Goal: Task Accomplishment & Management: Manage account settings

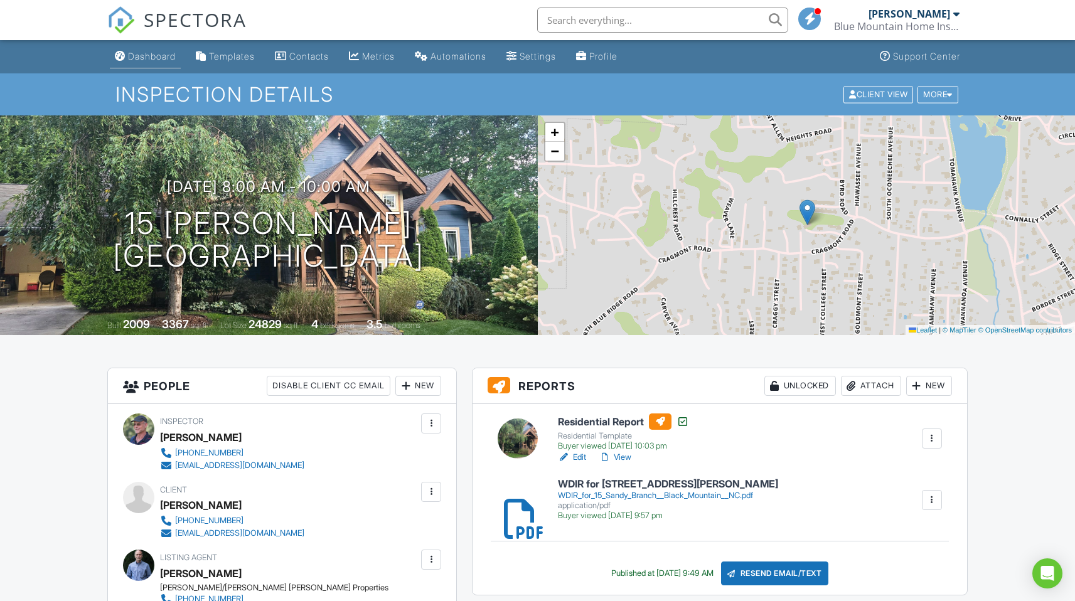
click at [148, 55] on div "Dashboard" at bounding box center [152, 56] width 48 height 11
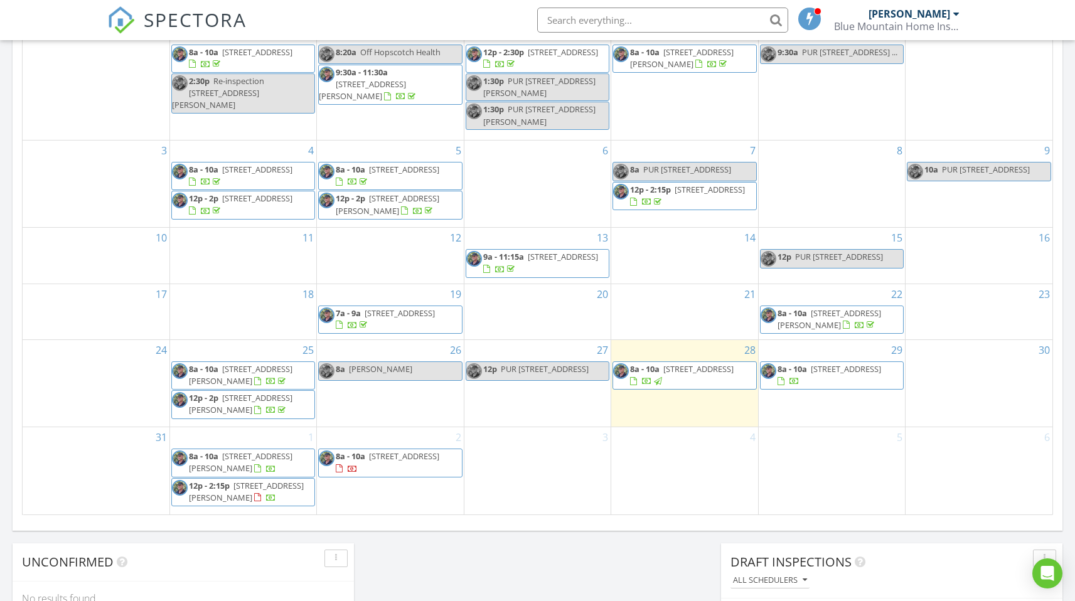
scroll to position [638, 0]
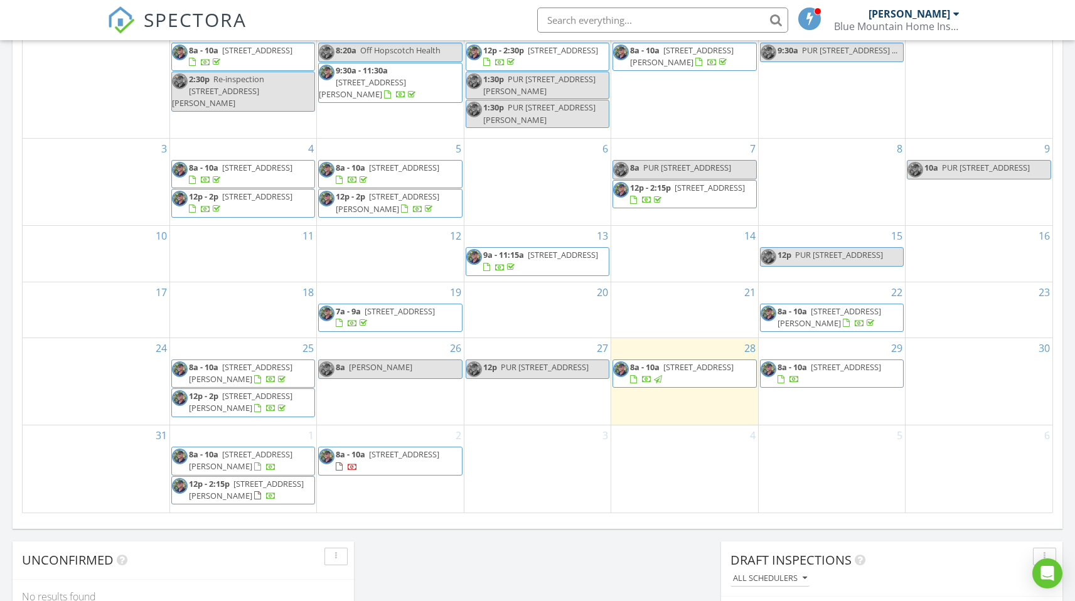
click at [233, 411] on span "66 Volunteer Dr , Burnsville 28714" at bounding box center [241, 401] width 104 height 23
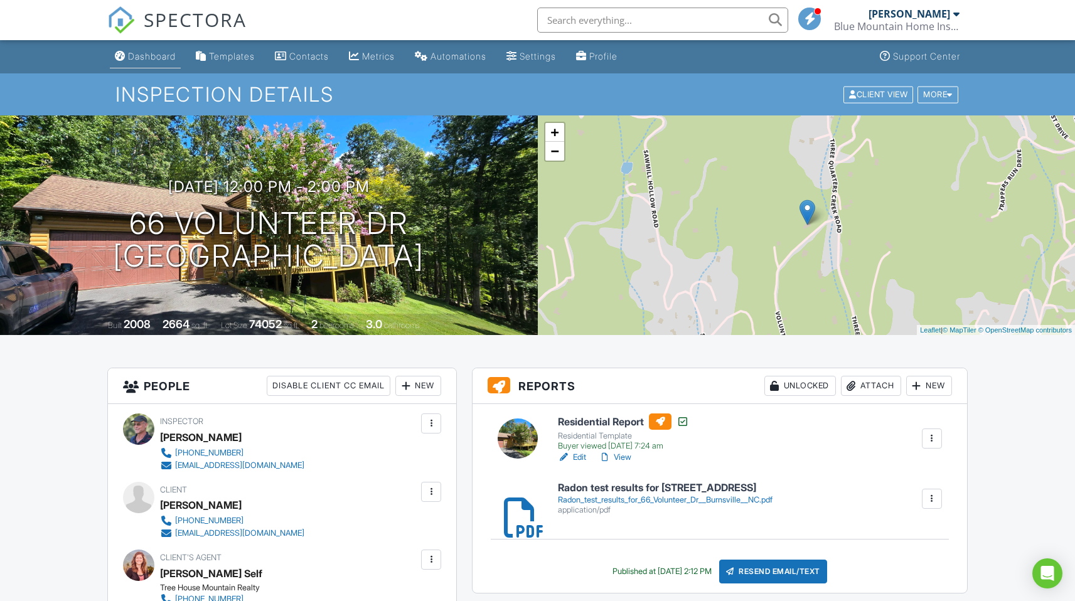
click at [156, 55] on div "Dashboard" at bounding box center [152, 56] width 48 height 11
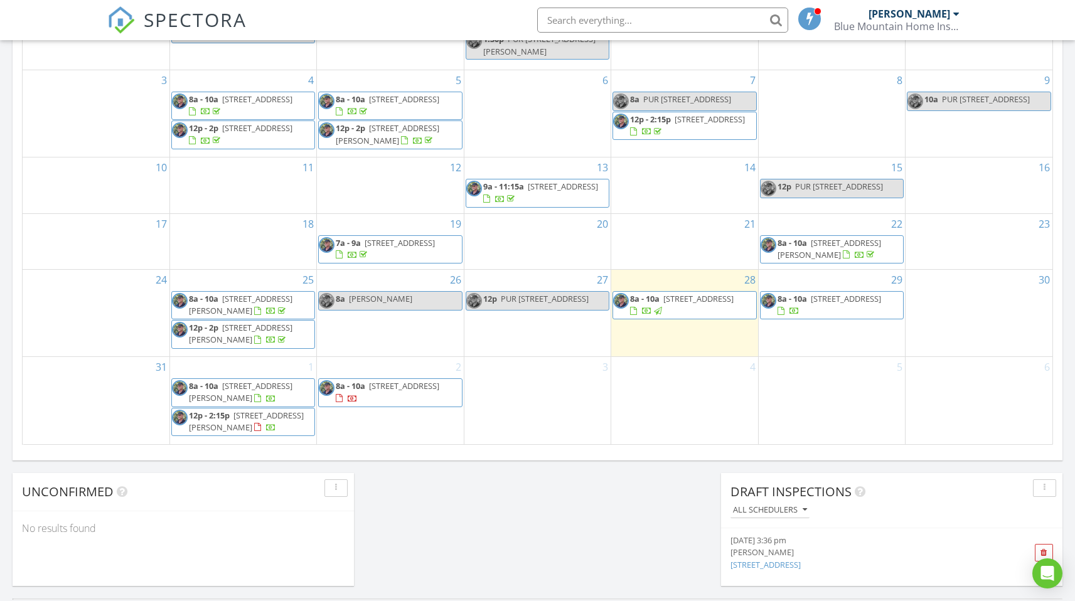
scroll to position [710, 0]
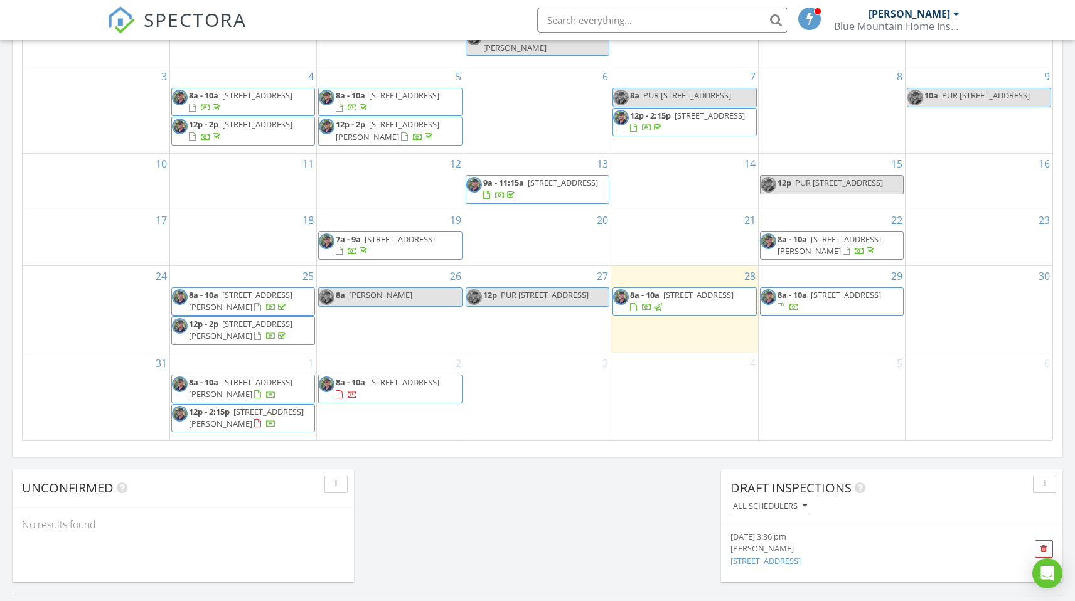
click at [222, 334] on link "12p - 2p 66 Volunteer Dr , Burnsville 28714" at bounding box center [241, 329] width 104 height 23
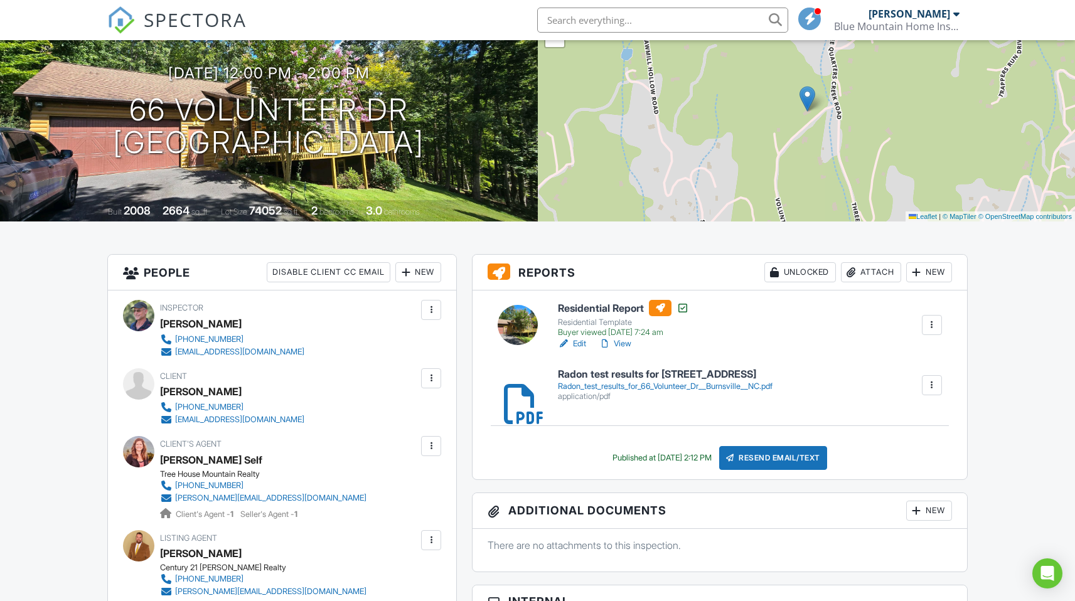
scroll to position [111, 0]
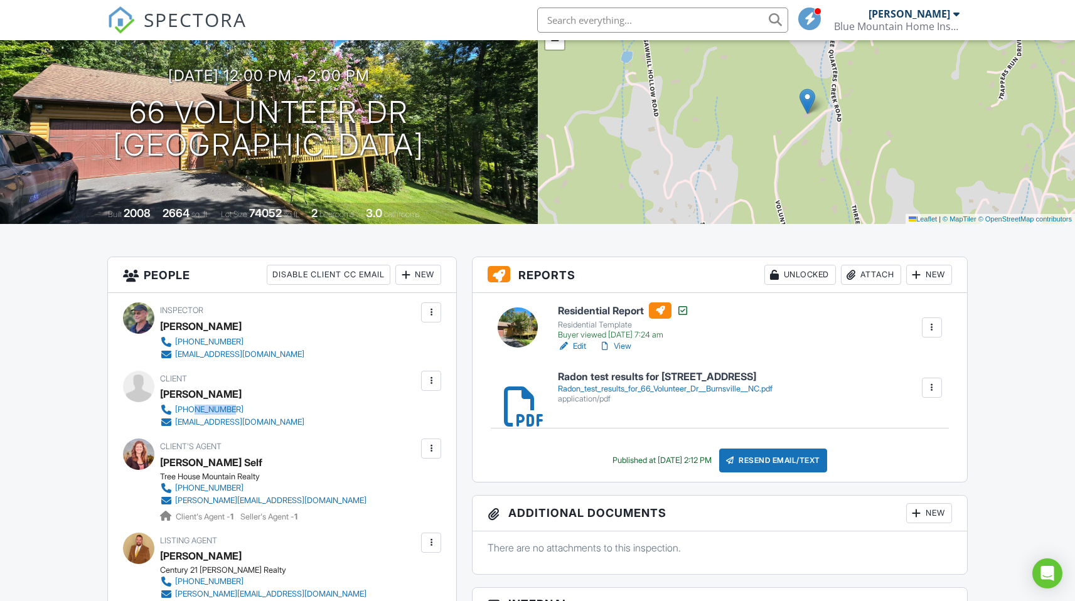
drag, startPoint x: 264, startPoint y: 405, endPoint x: 195, endPoint y: 405, distance: 69.0
click at [195, 405] on div "605-597-0025 bwpitz100@gmail.com" at bounding box center [237, 416] width 154 height 25
click at [250, 405] on link "605-597-0025" at bounding box center [232, 410] width 144 height 13
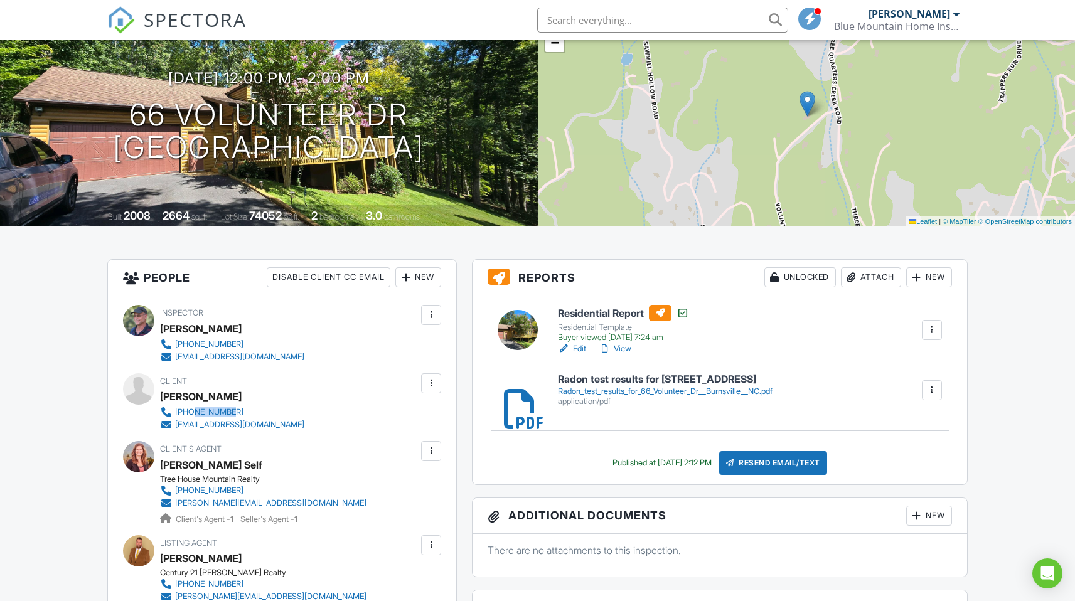
scroll to position [0, 0]
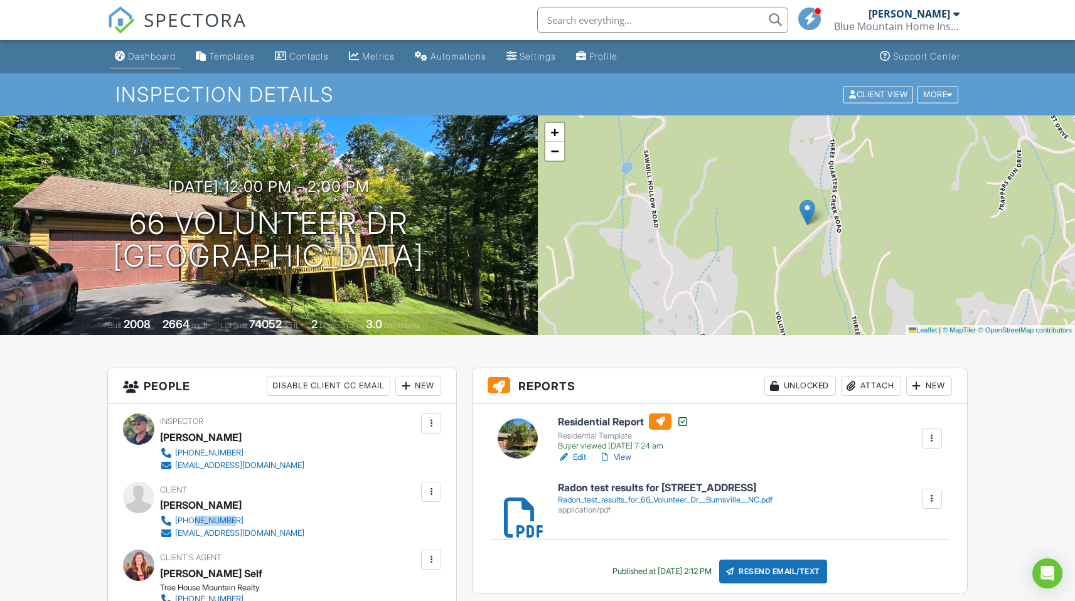
click at [157, 52] on div "Dashboard" at bounding box center [152, 56] width 48 height 11
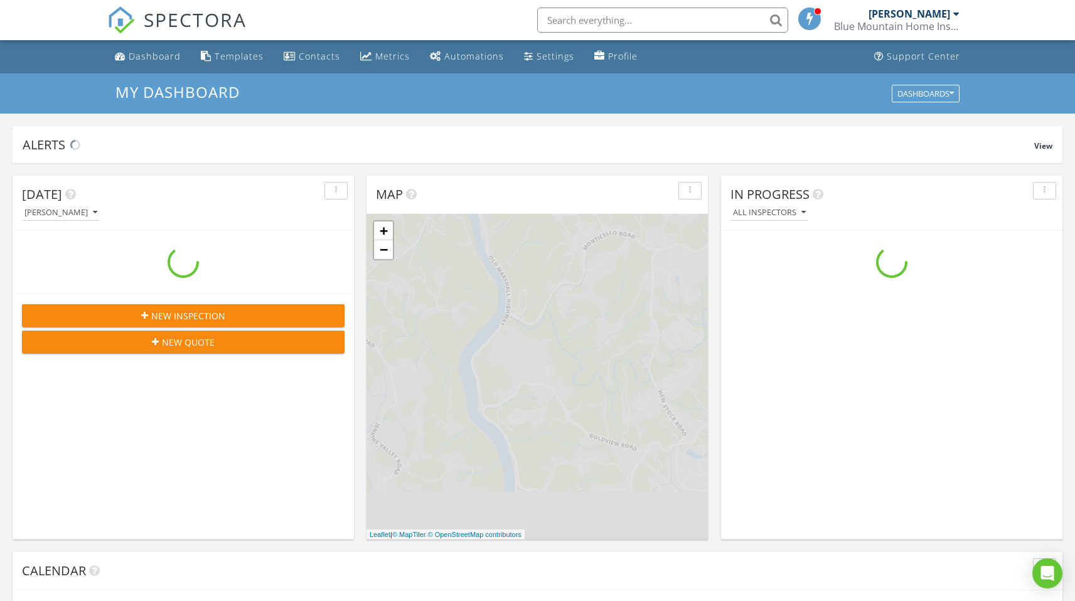
scroll to position [1162, 1095]
